Goal: Communication & Community: Answer question/provide support

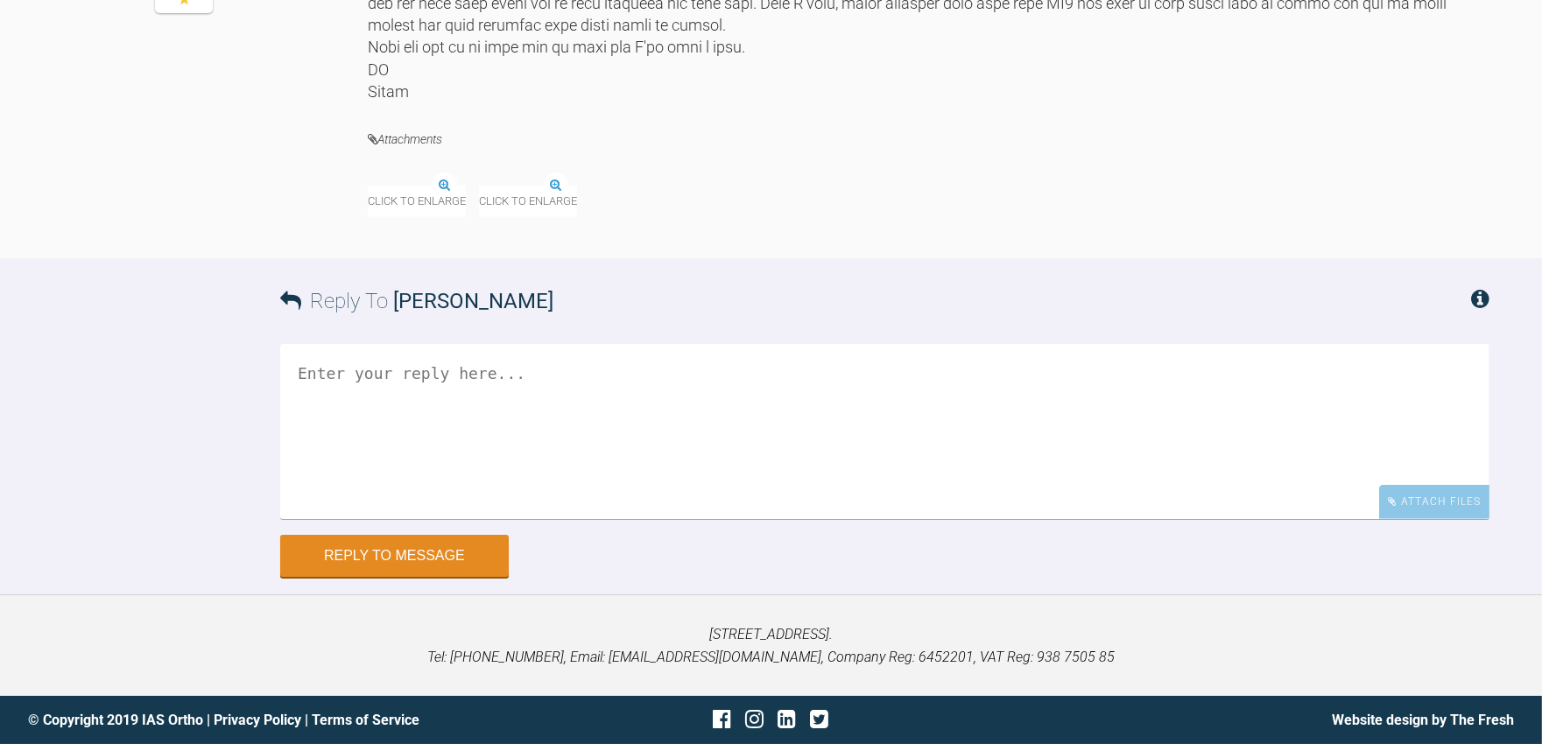
scroll to position [3503, 0]
click at [504, 519] on textarea at bounding box center [884, 431] width 1209 height 175
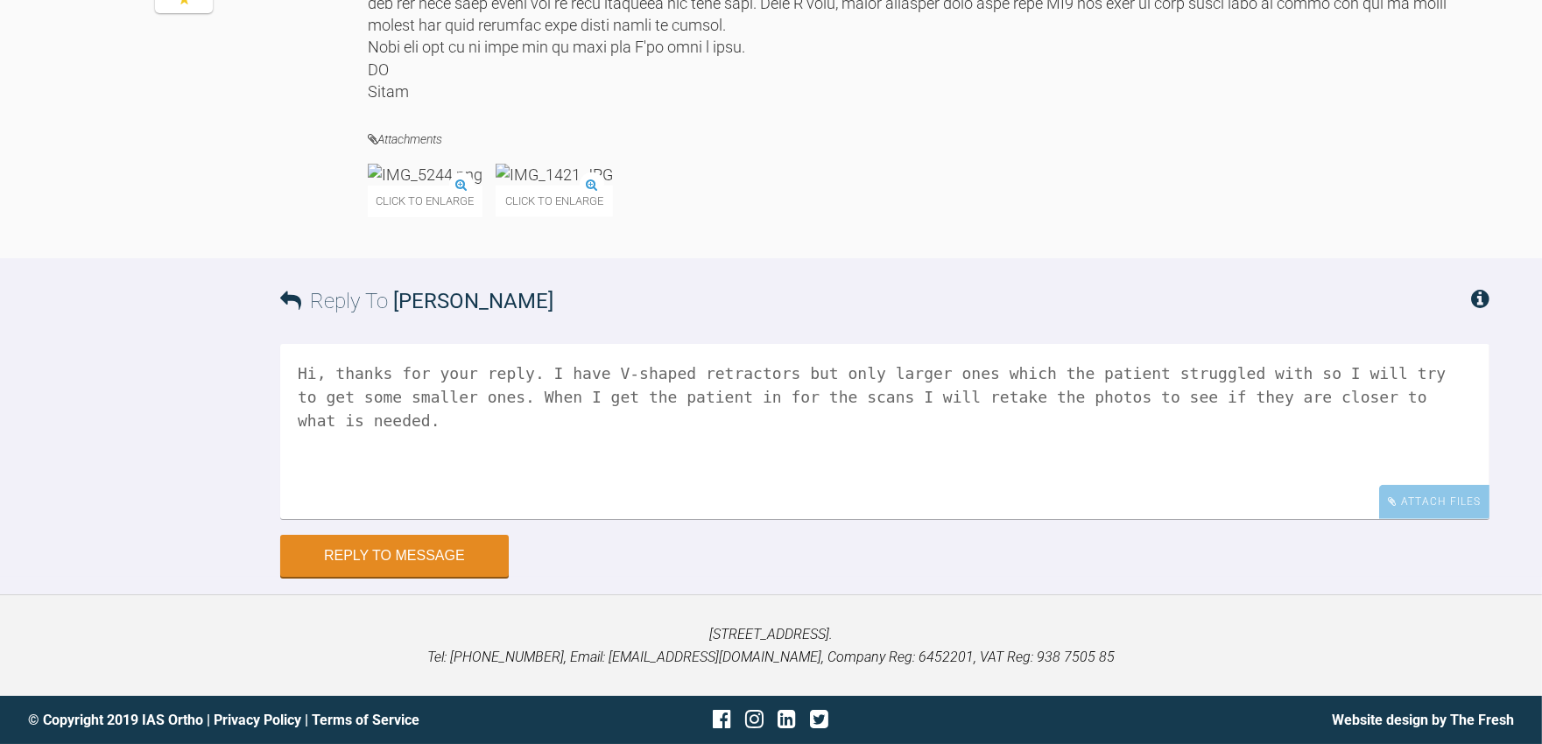
scroll to position [3600, 0]
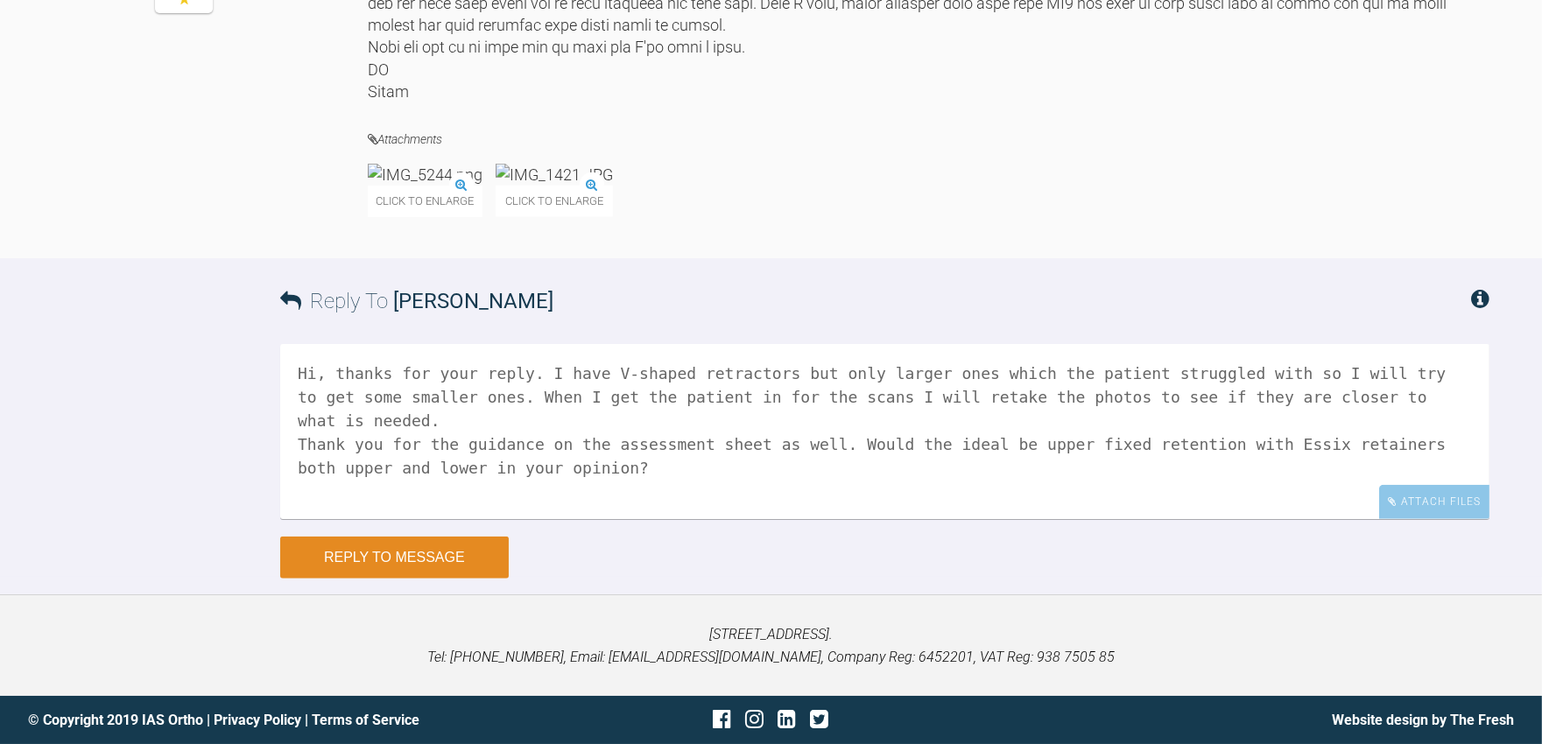
type textarea "Hi, thanks for your reply. I have V-shaped retractors but only larger ones whic…"
click at [458, 579] on button "Reply to Message" at bounding box center [394, 558] width 229 height 42
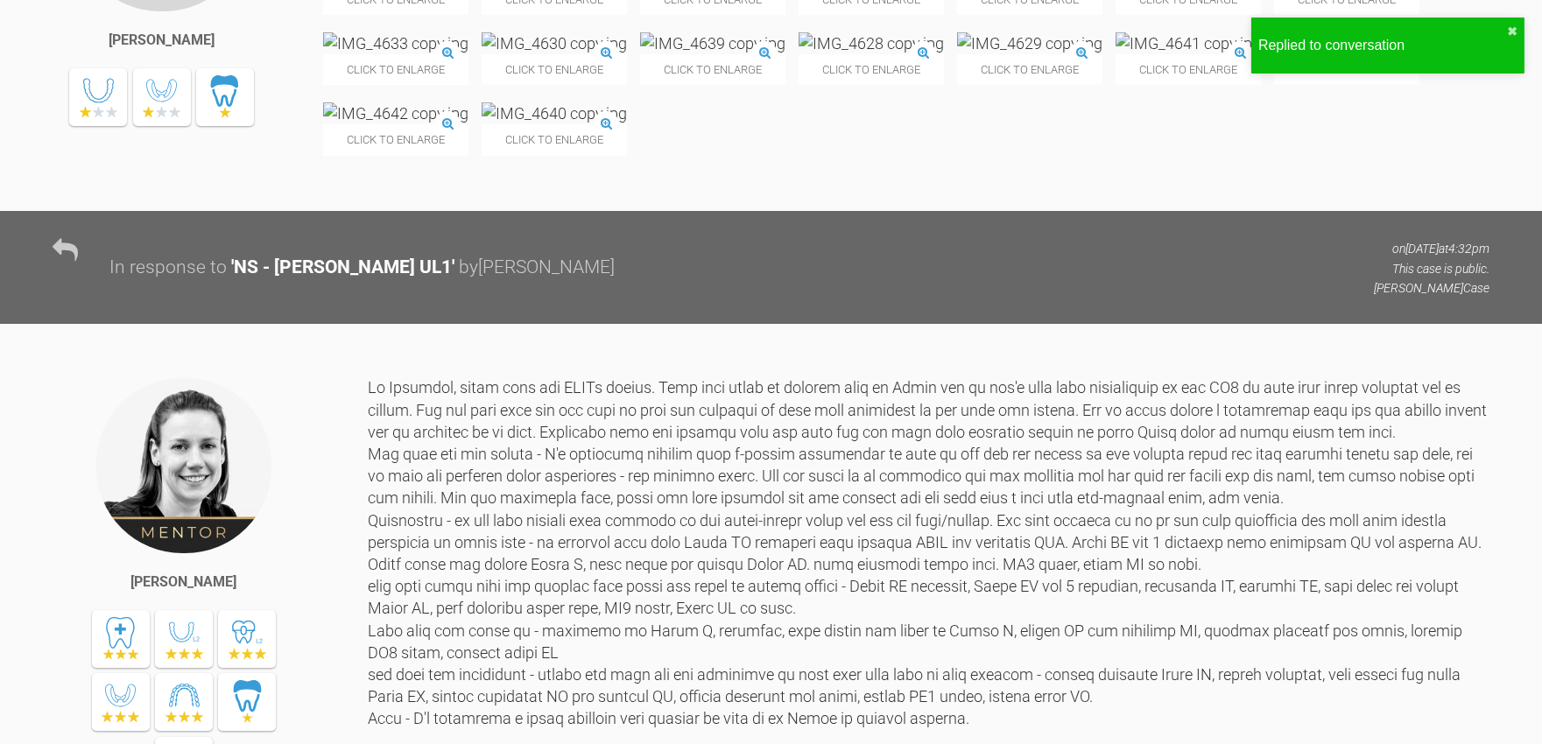
scroll to position [1983, 0]
